Goal: Transaction & Acquisition: Purchase product/service

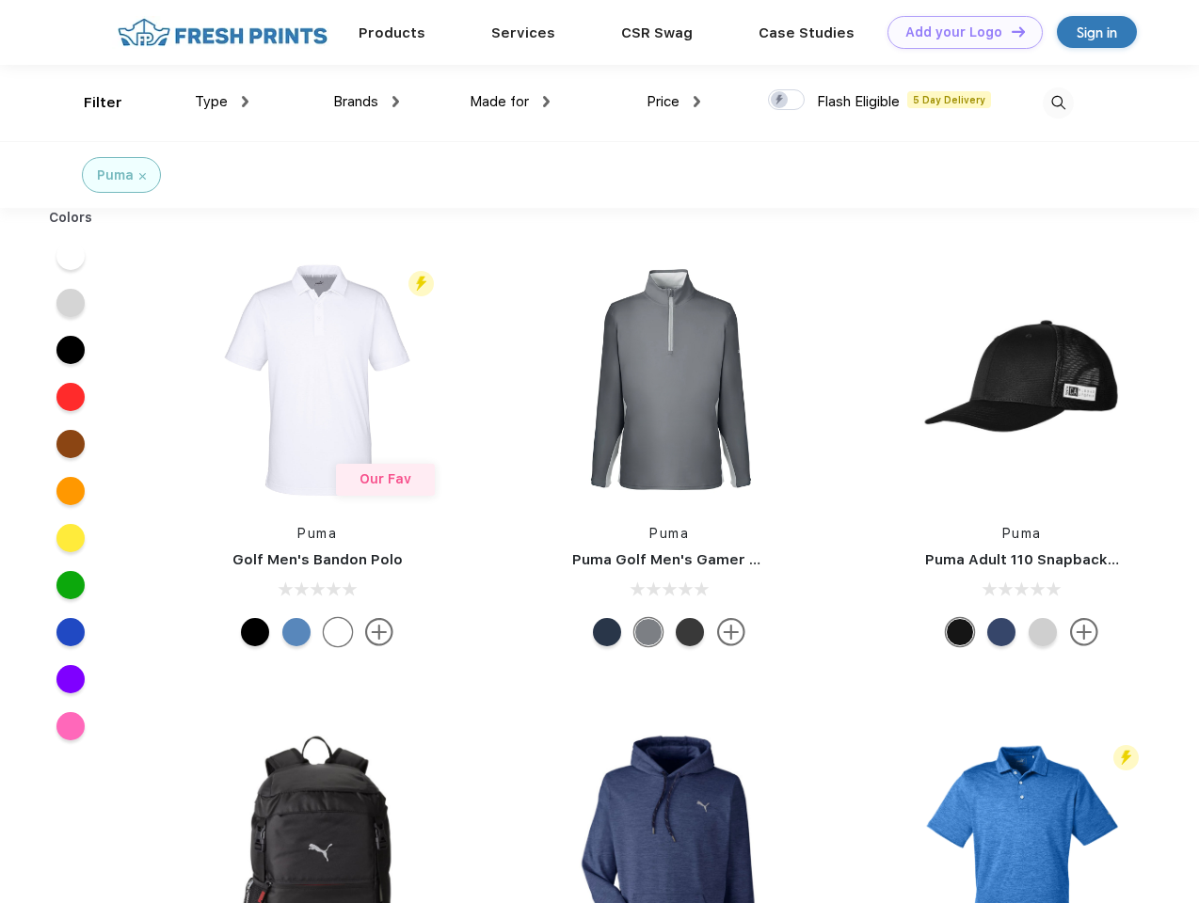
click at [958, 32] on link "Add your Logo Design Tool" at bounding box center [964, 32] width 155 height 33
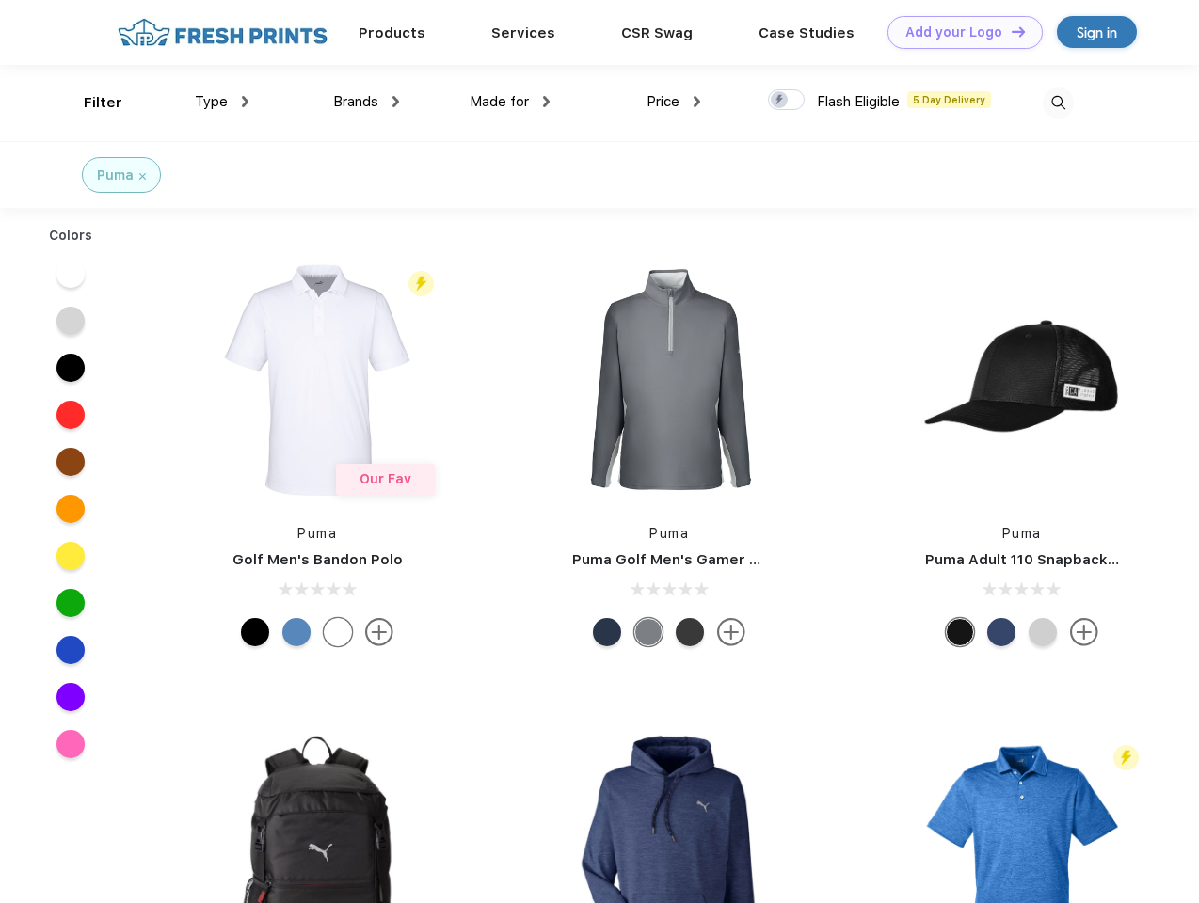
click at [0, 0] on div "Design Tool" at bounding box center [0, 0] width 0 height 0
click at [1010, 31] on link "Add your Logo Design Tool" at bounding box center [964, 32] width 155 height 33
click at [90, 103] on div "Filter" at bounding box center [103, 103] width 39 height 22
click at [222, 102] on span "Type" at bounding box center [211, 101] width 33 height 17
click at [366, 102] on span "Brands" at bounding box center [355, 101] width 45 height 17
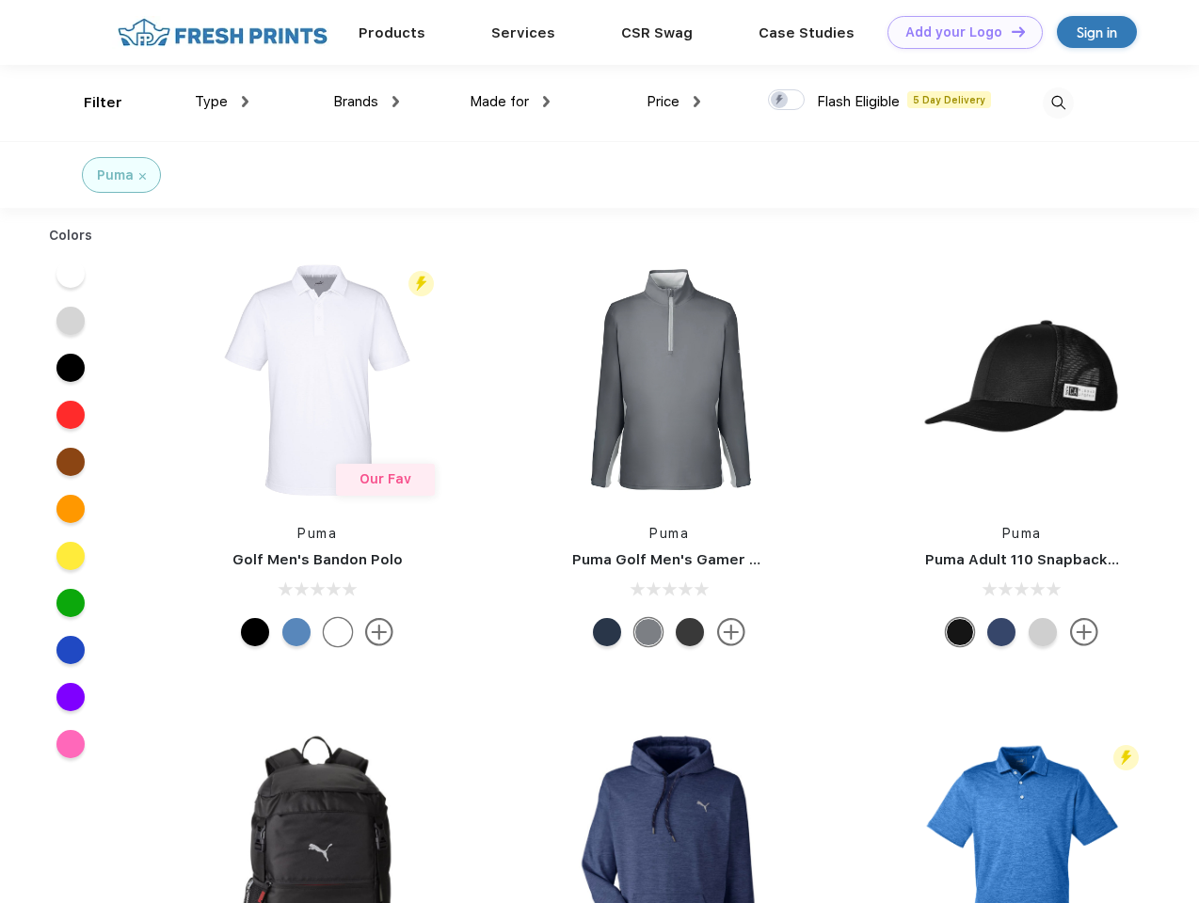
click at [510, 102] on span "Made for" at bounding box center [499, 101] width 59 height 17
click at [674, 102] on span "Price" at bounding box center [663, 101] width 33 height 17
click at [787, 101] on div at bounding box center [786, 99] width 37 height 21
click at [780, 101] on input "checkbox" at bounding box center [774, 94] width 12 height 12
click at [1058, 103] on img at bounding box center [1058, 103] width 31 height 31
